Goal: Task Accomplishment & Management: Use online tool/utility

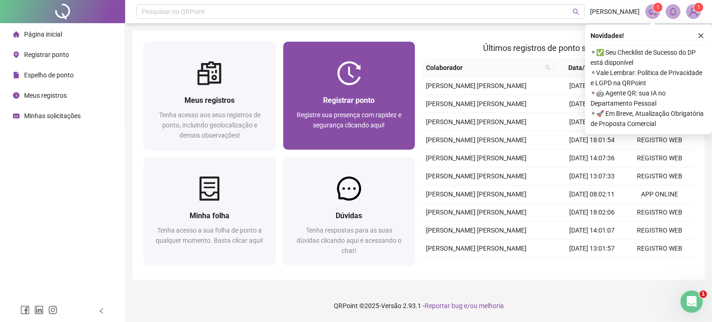
click at [350, 99] on span "Registrar ponto" at bounding box center [348, 100] width 51 height 9
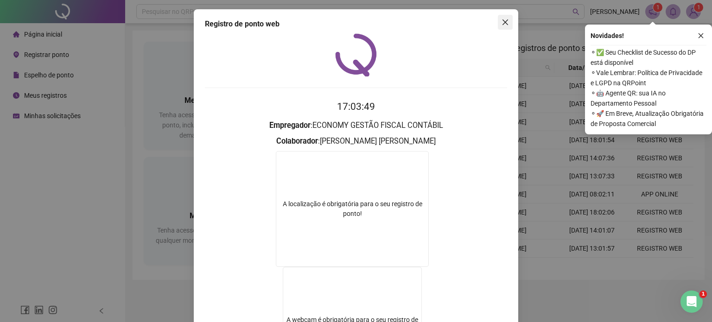
click at [501, 22] on icon "close" at bounding box center [504, 22] width 7 height 7
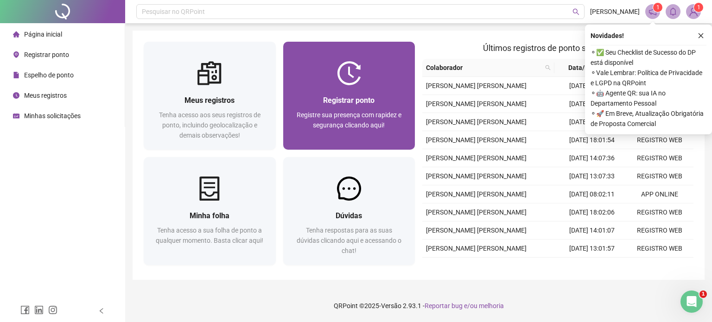
click at [360, 96] on span "Registrar ponto" at bounding box center [348, 100] width 51 height 9
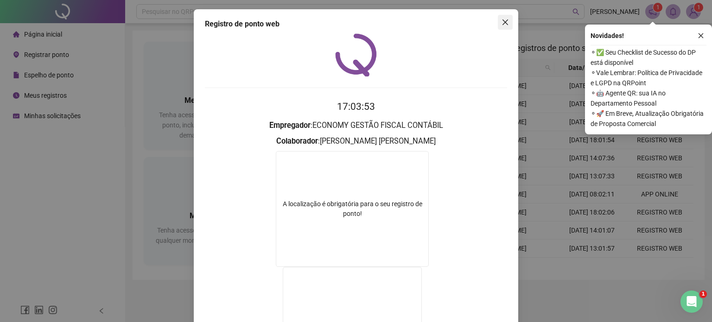
click at [501, 24] on icon "close" at bounding box center [504, 22] width 7 height 7
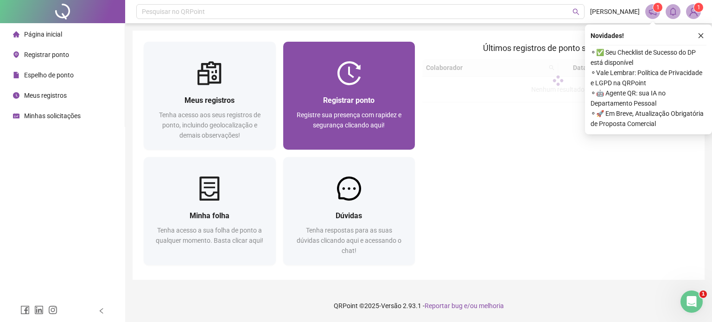
click at [350, 94] on div "Registrar ponto Registre sua presença com rapidez e segurança clicando aqui!" at bounding box center [349, 117] width 132 height 64
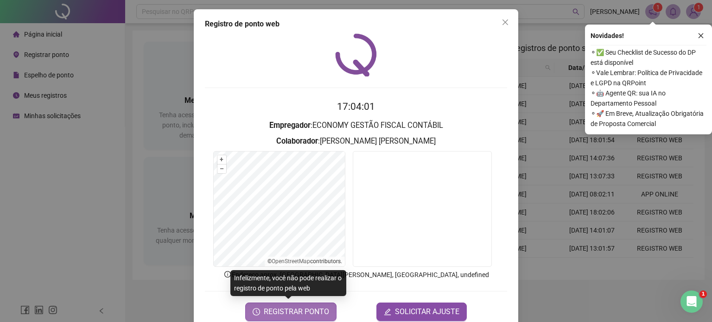
click at [282, 311] on span "REGISTRAR PONTO" at bounding box center [296, 311] width 65 height 11
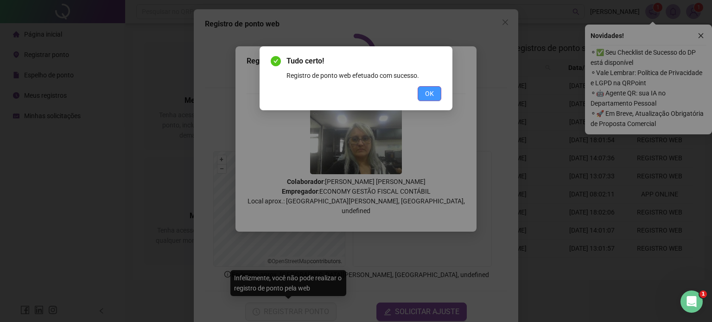
click at [431, 92] on span "OK" at bounding box center [429, 94] width 9 height 10
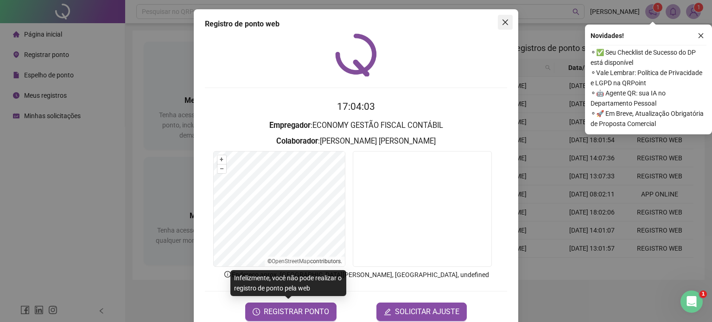
click at [501, 23] on icon "close" at bounding box center [504, 22] width 7 height 7
